Goal: Task Accomplishment & Management: Manage account settings

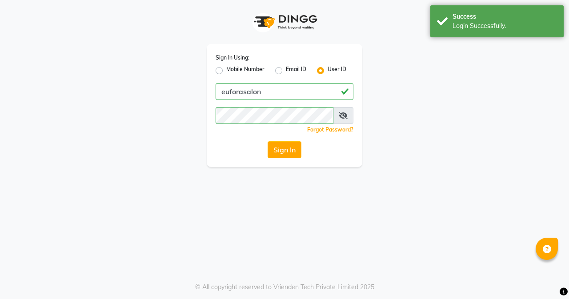
click at [480, 21] on div "Login Successfully." at bounding box center [505, 25] width 105 height 9
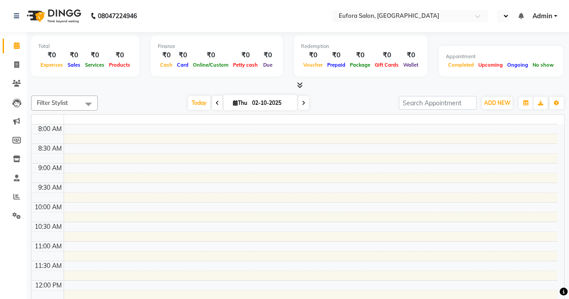
select select "en"
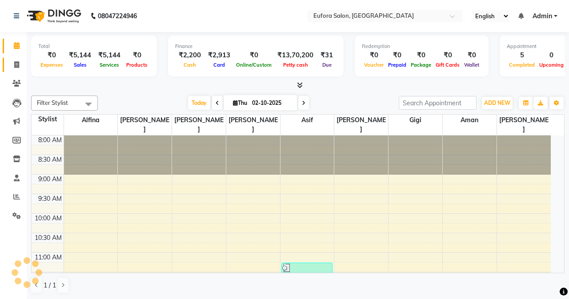
click at [14, 64] on icon at bounding box center [16, 64] width 5 height 7
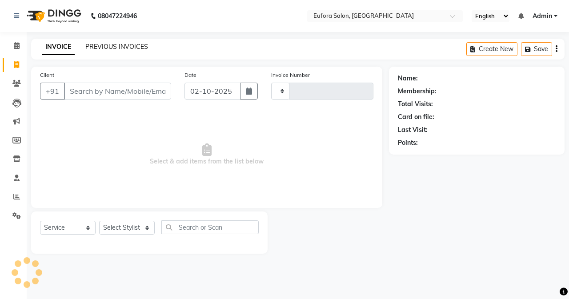
click at [139, 48] on link "PREVIOUS INVOICES" at bounding box center [116, 47] width 63 height 8
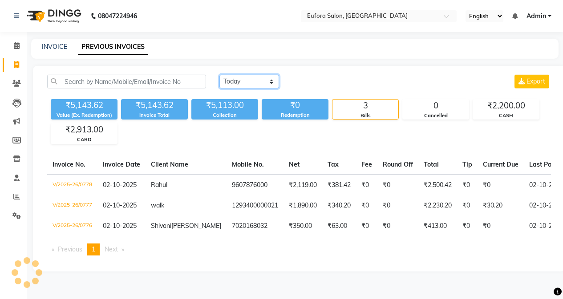
click at [262, 81] on select "[DATE] [DATE] Custom Range" at bounding box center [249, 82] width 60 height 14
click at [219, 75] on select "[DATE] [DATE] Custom Range" at bounding box center [249, 82] width 60 height 14
click at [535, 14] on span "Admin" at bounding box center [536, 16] width 20 height 9
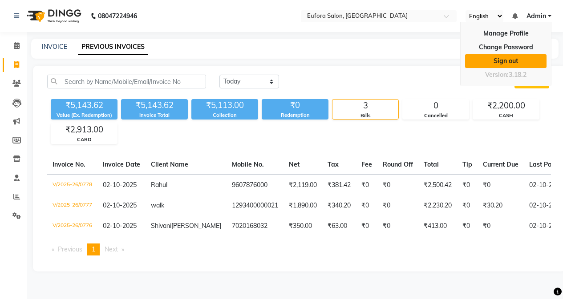
click at [510, 63] on link "Sign out" at bounding box center [505, 61] width 81 height 14
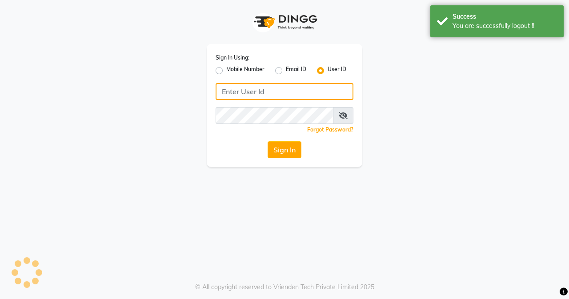
type input "9810318377"
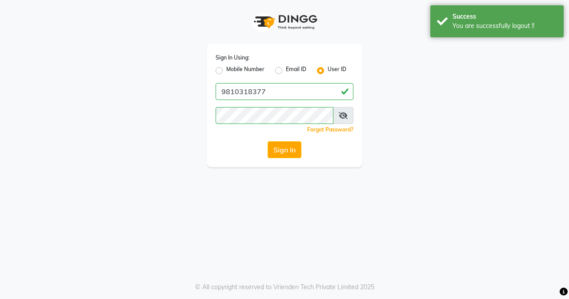
click at [226, 72] on label "Mobile Number" at bounding box center [245, 70] width 38 height 11
click at [226, 71] on input "Mobile Number" at bounding box center [229, 68] width 6 height 6
radio input "true"
radio input "false"
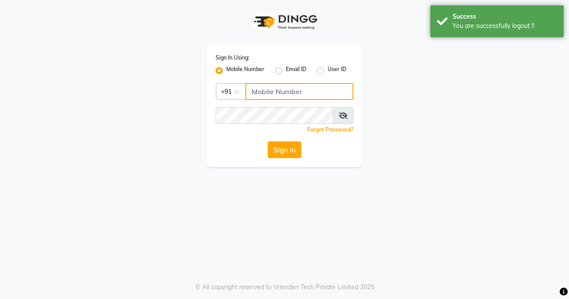
drag, startPoint x: 258, startPoint y: 91, endPoint x: 265, endPoint y: 93, distance: 7.6
click at [258, 91] on input "Username" at bounding box center [299, 91] width 108 height 17
click at [279, 95] on input "Username" at bounding box center [299, 91] width 108 height 17
type input "9810318377"
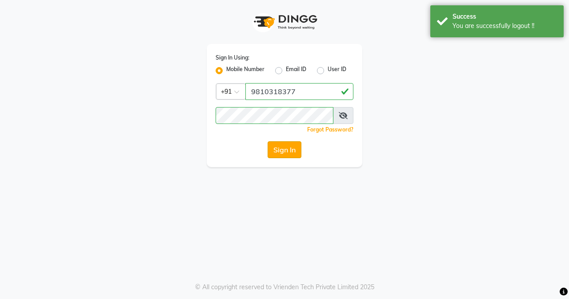
click at [280, 146] on button "Sign In" at bounding box center [285, 149] width 34 height 17
